Goal: Task Accomplishment & Management: Complete application form

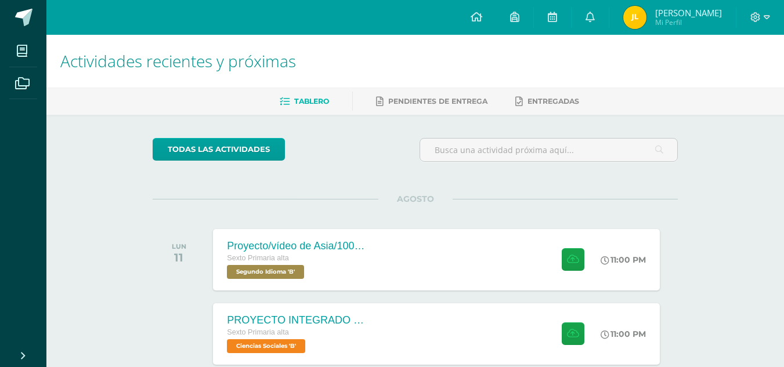
click at [406, 163] on div "todas las Actividades" at bounding box center [415, 154] width 534 height 33
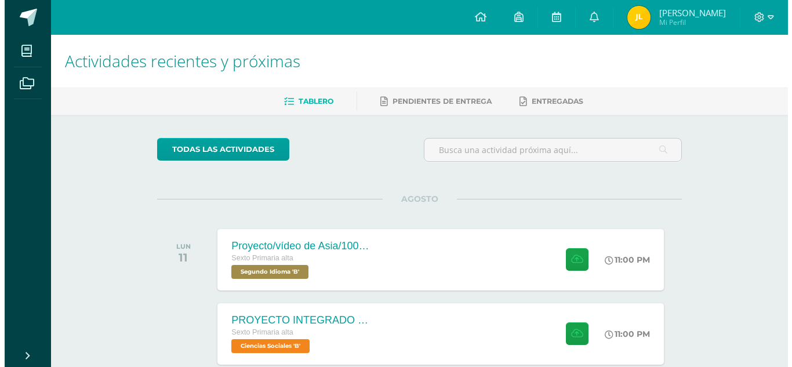
scroll to position [64, 0]
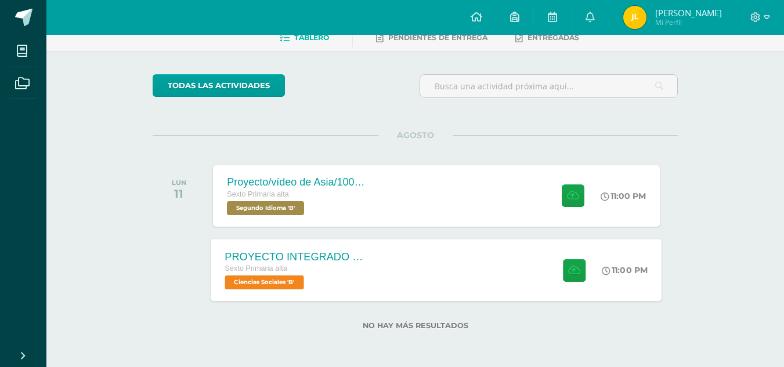
click at [302, 266] on div "Sexto Primaria alta" at bounding box center [295, 269] width 140 height 13
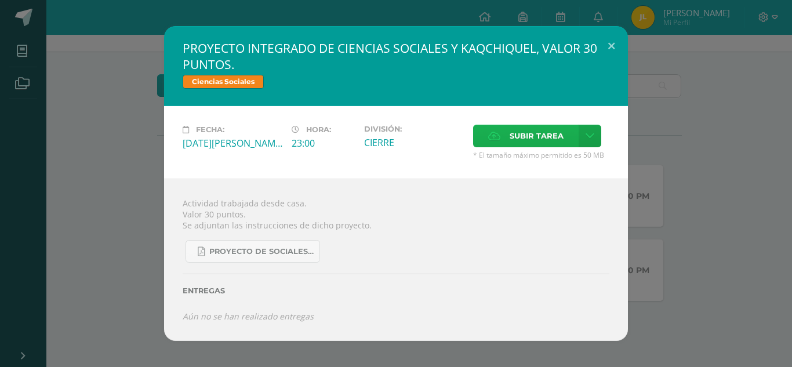
click at [537, 133] on span "Subir tarea" at bounding box center [537, 135] width 54 height 21
click at [0, 0] on input "Subir tarea" at bounding box center [0, 0] width 0 height 0
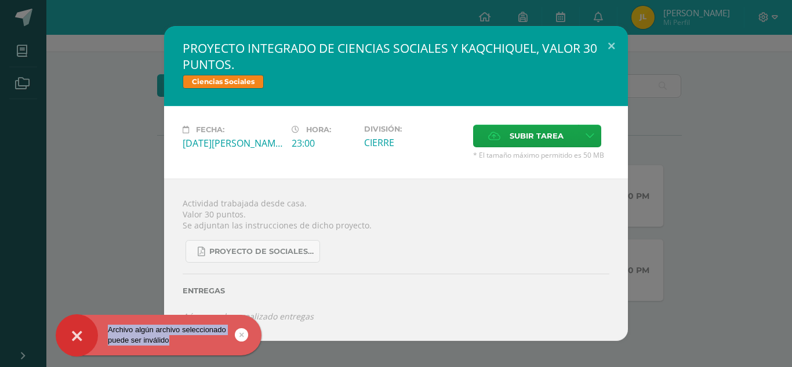
drag, startPoint x: 110, startPoint y: 331, endPoint x: 261, endPoint y: 343, distance: 151.9
click at [261, 343] on div "Archivo algún archivo seleccionado puede ser inválido" at bounding box center [159, 335] width 206 height 21
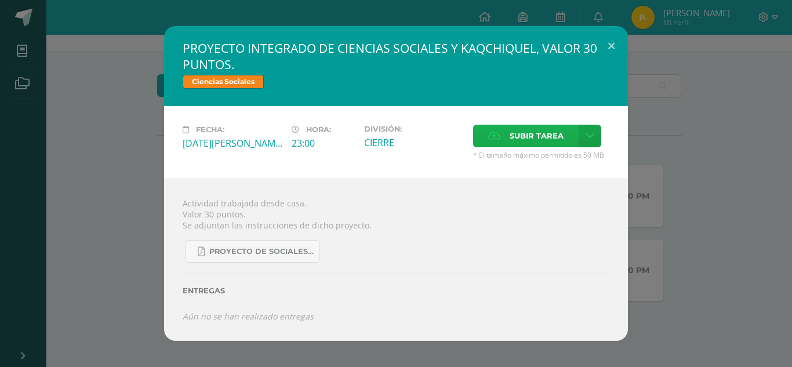
click at [518, 143] on span "Subir tarea" at bounding box center [537, 135] width 54 height 21
click at [0, 0] on input "Subir tarea" at bounding box center [0, 0] width 0 height 0
click at [530, 137] on span "Subir tarea" at bounding box center [537, 135] width 54 height 21
click at [0, 0] on input "Subir tarea" at bounding box center [0, 0] width 0 height 0
click at [580, 136] on link at bounding box center [590, 136] width 23 height 23
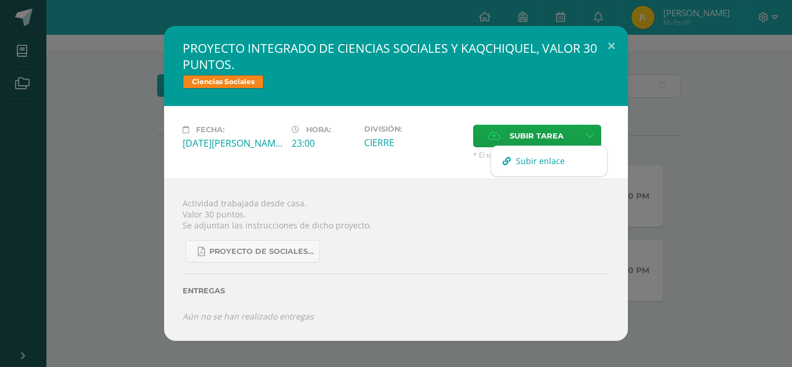
click at [538, 162] on span "Subir enlace" at bounding box center [540, 160] width 49 height 11
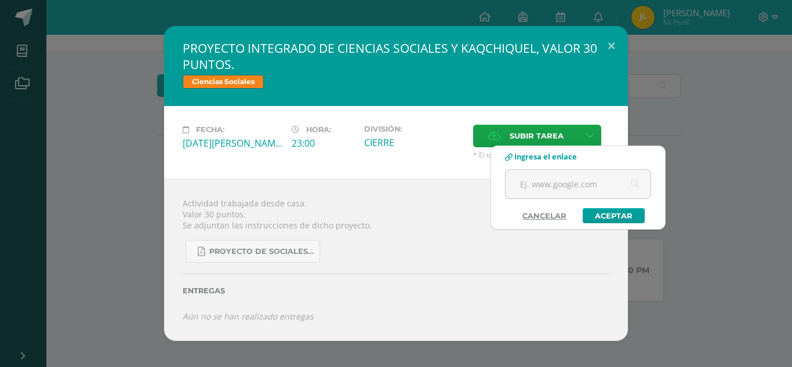
click at [545, 219] on link "Cancelar" at bounding box center [544, 215] width 67 height 15
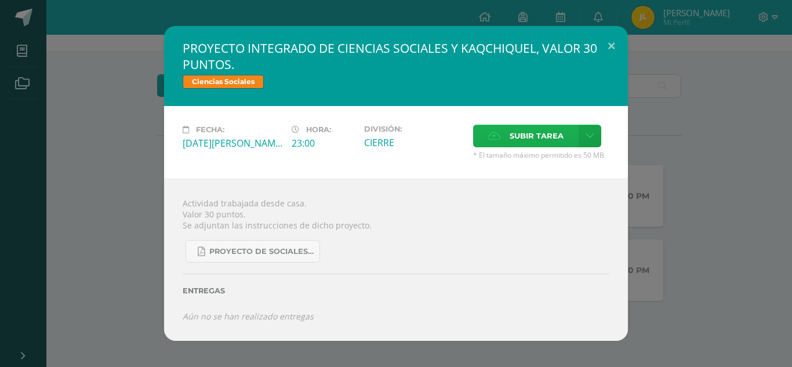
click at [565, 132] on label "Subir tarea" at bounding box center [526, 136] width 106 height 23
click at [0, 0] on input "Subir tarea" at bounding box center [0, 0] width 0 height 0
click at [267, 253] on span "Proyecto de Sociales y Kaqchikel_3ra. Unidad (1).pdf" at bounding box center [261, 251] width 104 height 9
